Goal: Transaction & Acquisition: Obtain resource

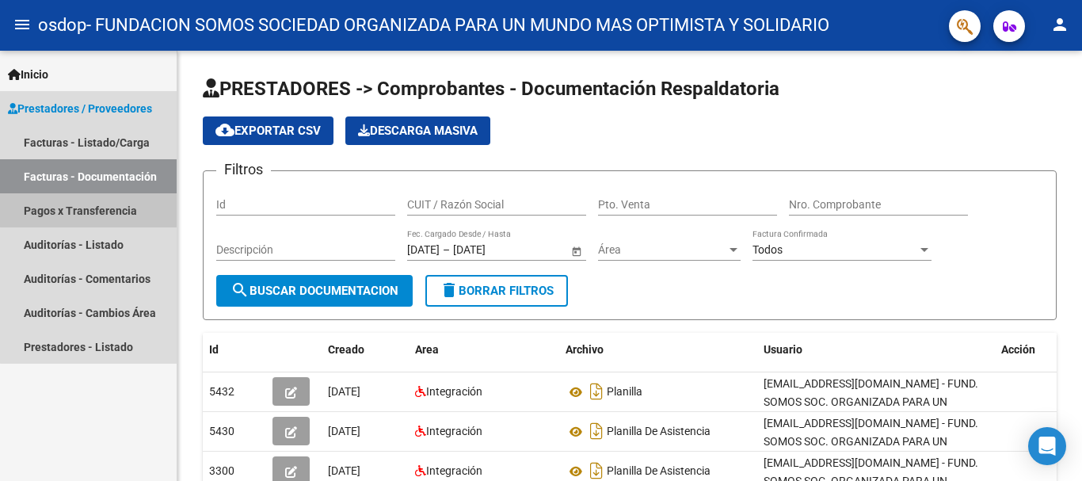
click at [121, 203] on link "Pagos x Transferencia" at bounding box center [88, 210] width 177 height 34
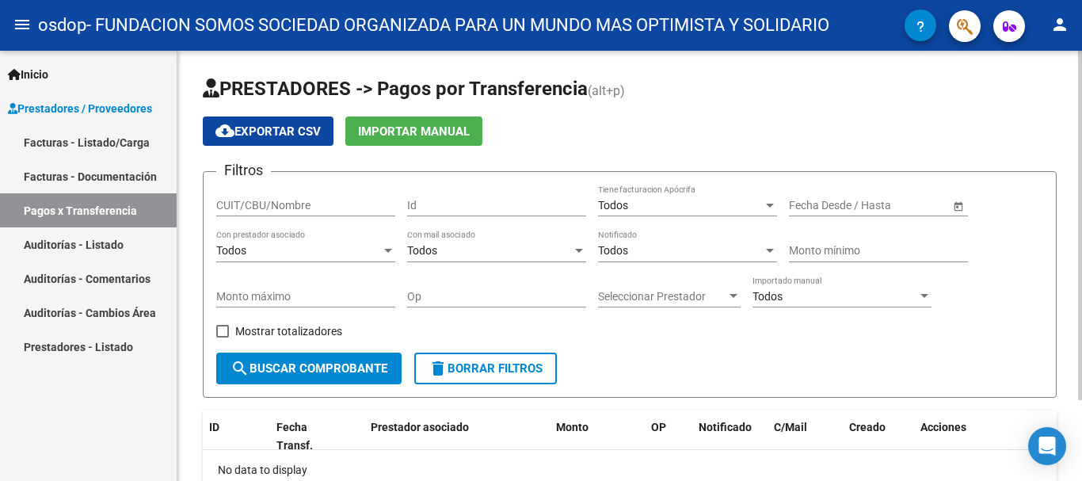
scroll to position [100, 0]
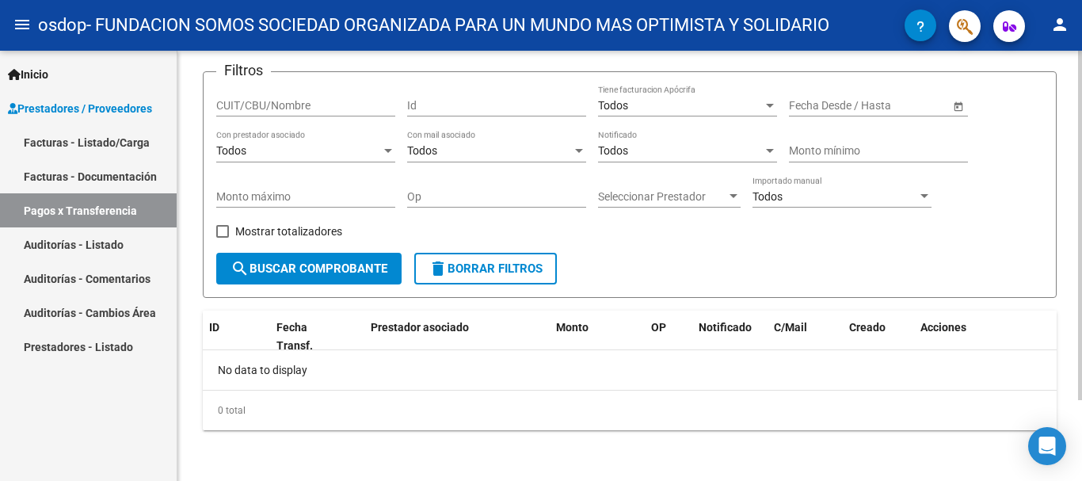
click at [1081, 443] on div at bounding box center [1080, 266] width 4 height 430
click at [1081, 330] on div at bounding box center [1080, 305] width 4 height 349
click at [733, 195] on div at bounding box center [733, 196] width 8 height 4
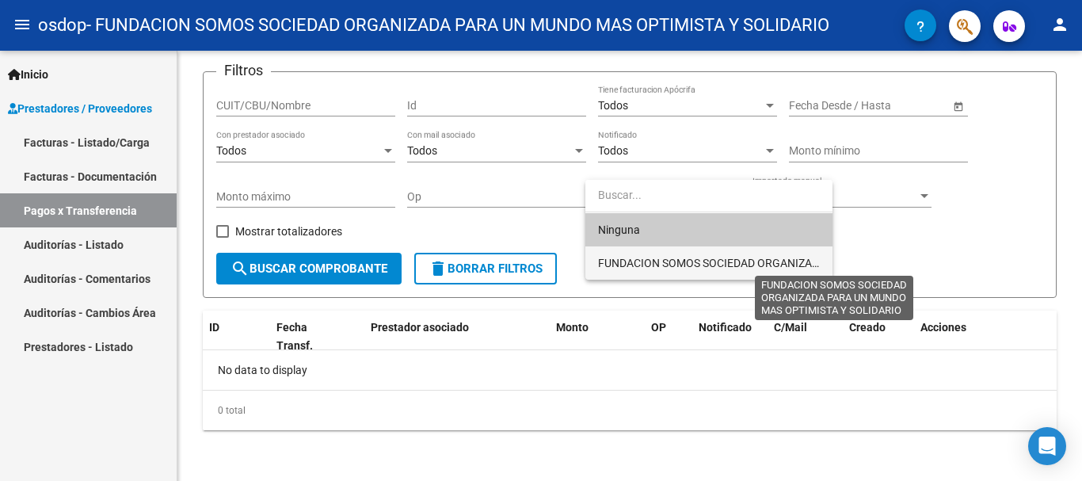
click at [724, 261] on span "FUNDACION SOMOS SOCIEDAD ORGANIZADA PARA UN MUNDO MAS OPTIMISTA Y SOLIDARIO" at bounding box center [832, 263] width 469 height 13
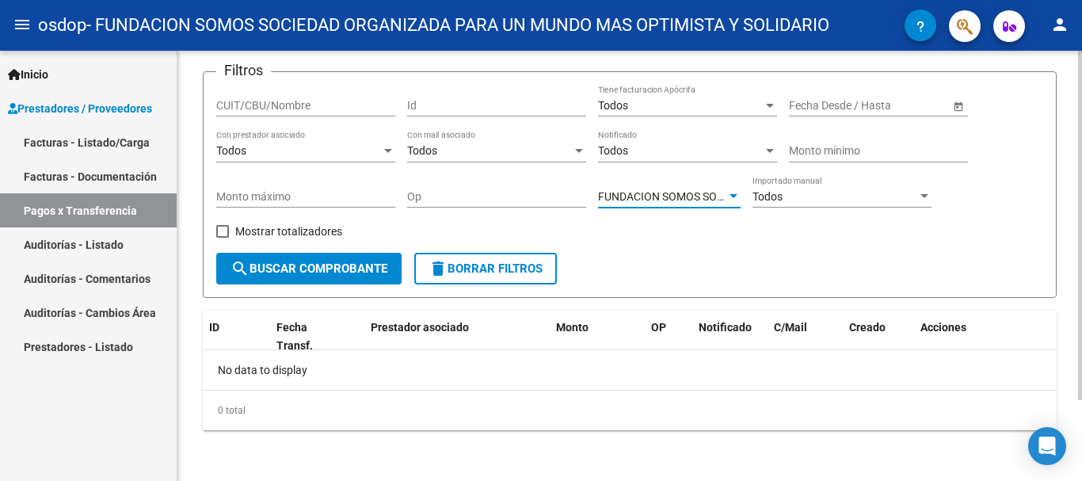
click at [926, 196] on div at bounding box center [924, 196] width 8 height 4
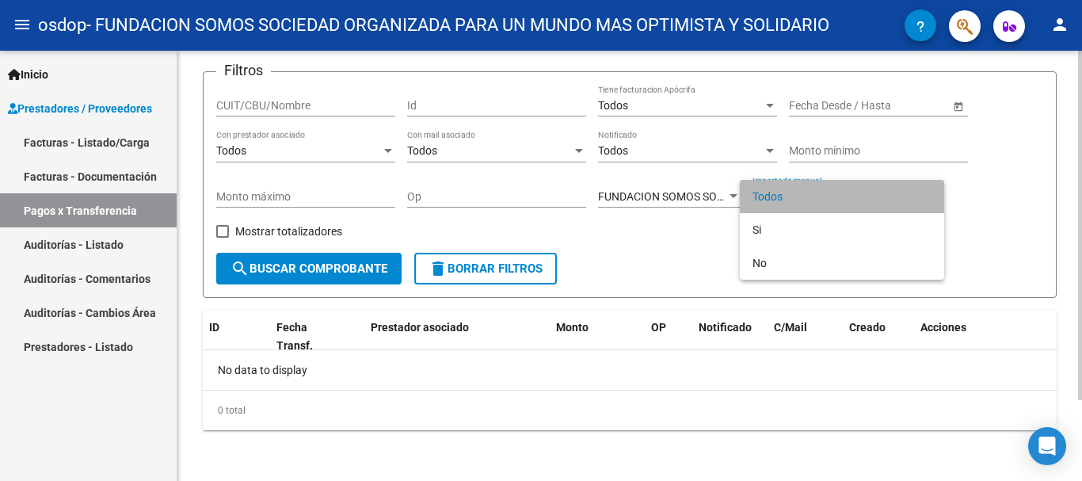
click at [926, 196] on span "Todos" at bounding box center [841, 196] width 179 height 33
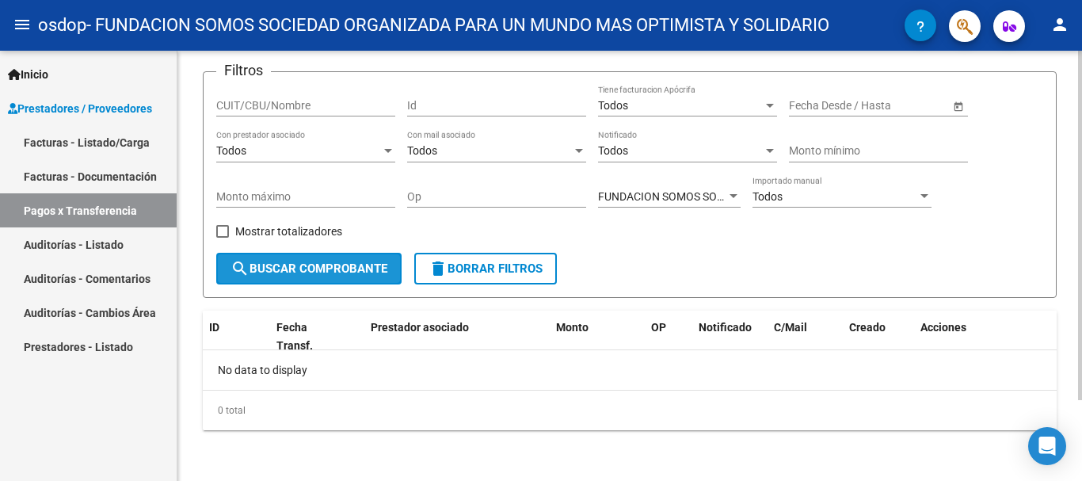
click at [303, 280] on button "search Buscar Comprobante" at bounding box center [308, 269] width 185 height 32
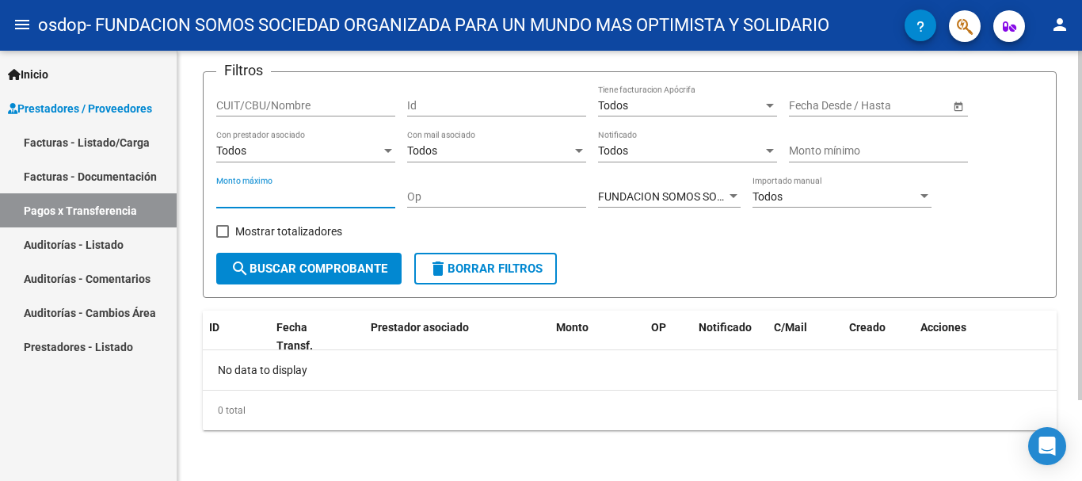
click at [269, 197] on input "Monto máximo" at bounding box center [305, 196] width 179 height 13
type input "475830.36"
click at [258, 269] on span "search Buscar Comprobante" at bounding box center [308, 268] width 157 height 14
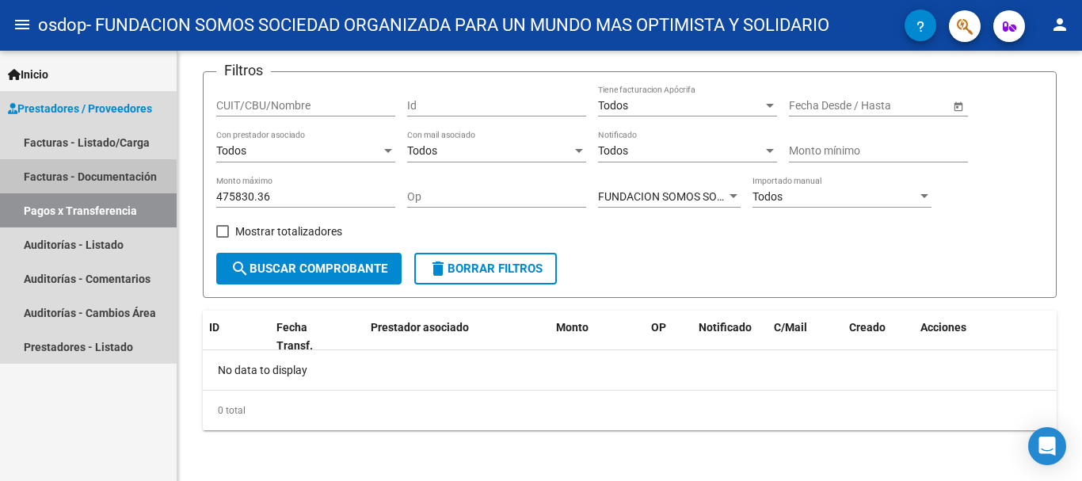
click at [78, 178] on link "Facturas - Documentación" at bounding box center [88, 176] width 177 height 34
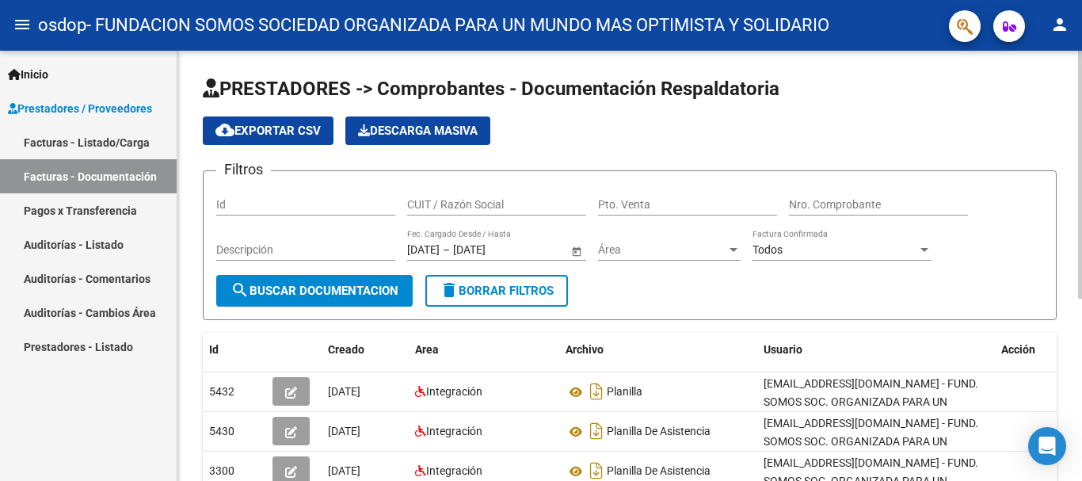
scroll to position [317, 0]
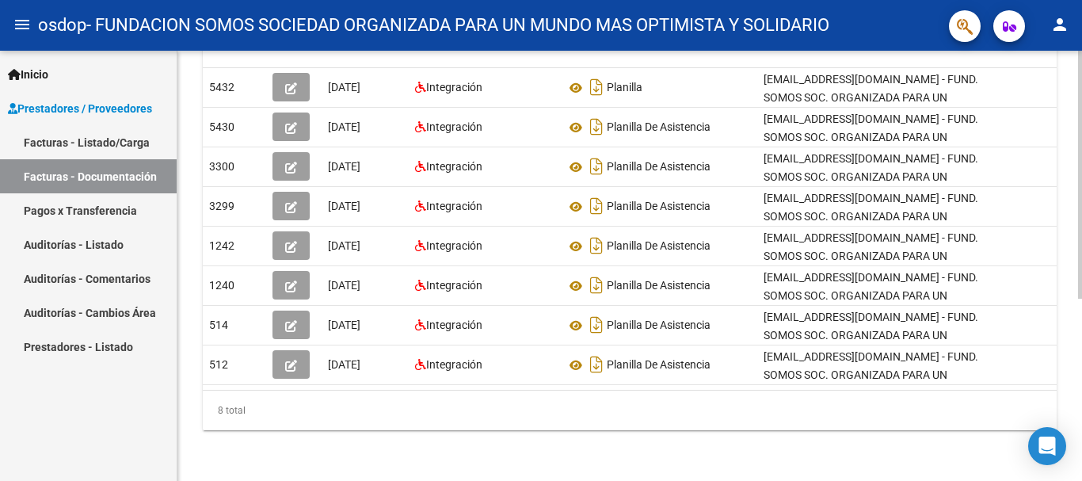
click at [1081, 448] on div at bounding box center [1080, 266] width 4 height 430
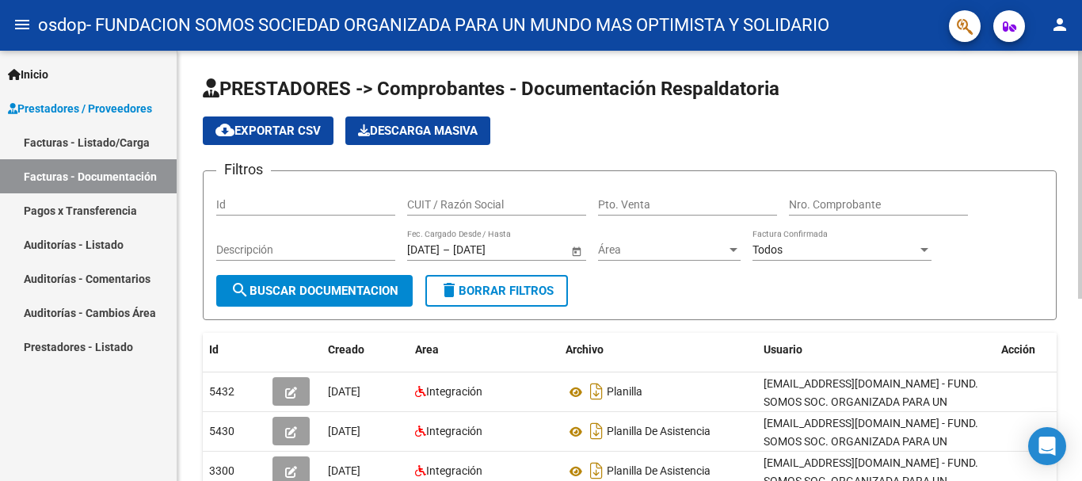
click at [1081, 90] on div at bounding box center [1080, 266] width 4 height 430
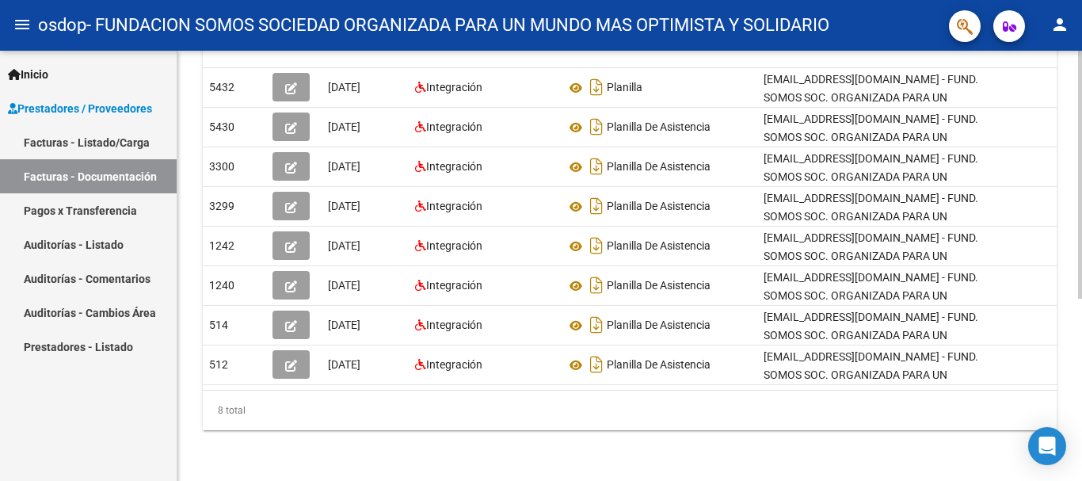
click at [1081, 457] on div at bounding box center [1080, 266] width 4 height 430
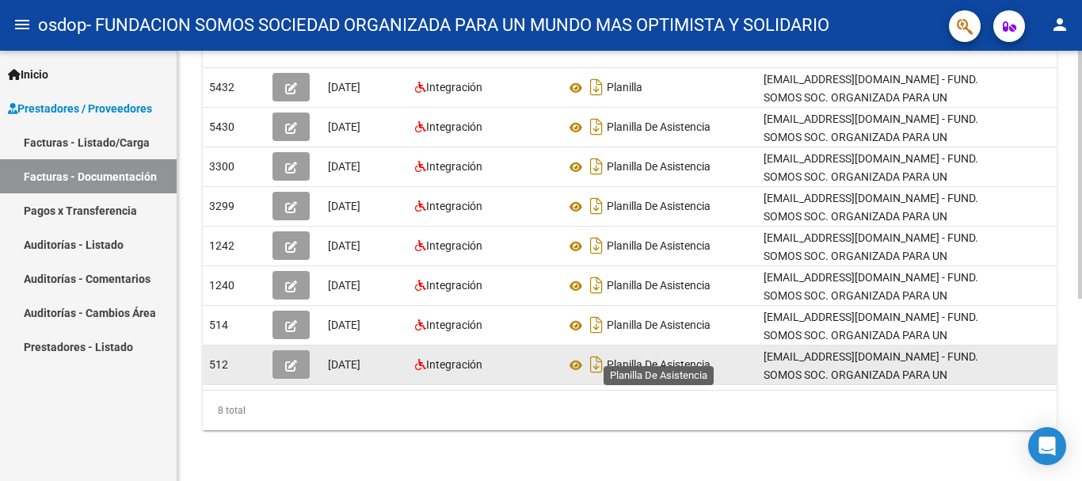
click at [688, 359] on span "Planilla De Asistencia" at bounding box center [659, 365] width 104 height 13
click at [577, 356] on icon at bounding box center [576, 365] width 21 height 19
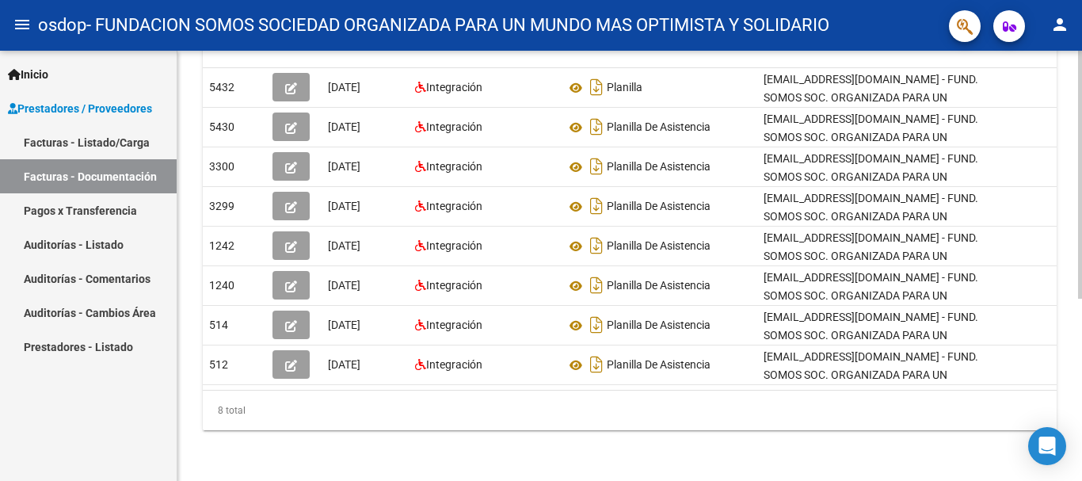
scroll to position [0, 17]
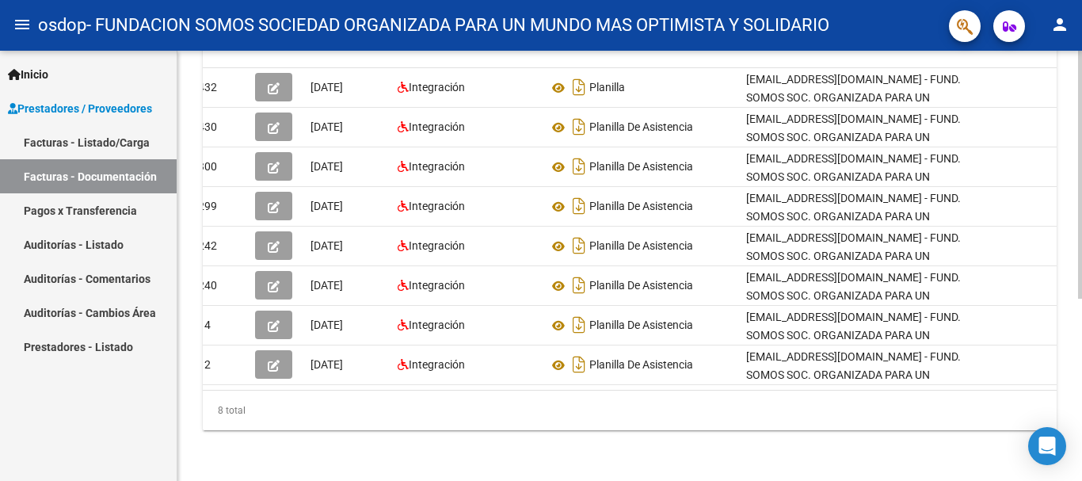
click at [1081, 443] on div at bounding box center [1080, 357] width 4 height 248
